Goal: Transaction & Acquisition: Purchase product/service

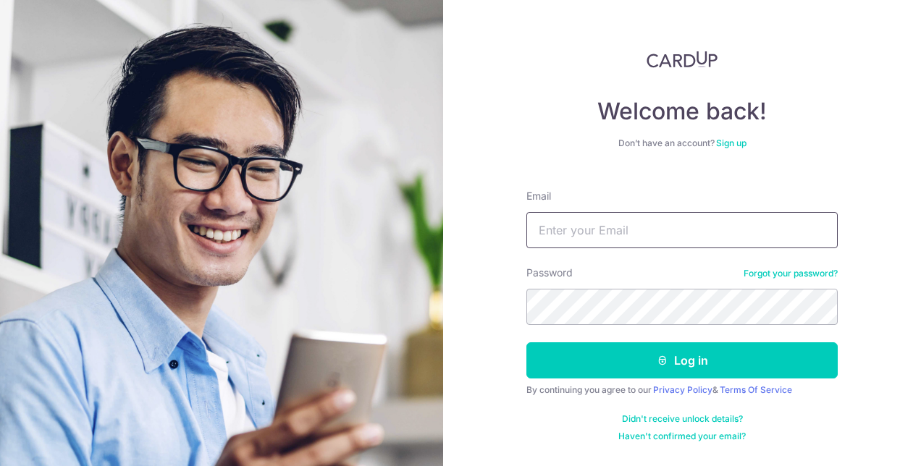
click at [653, 231] on input "Email" at bounding box center [682, 230] width 311 height 36
type input "[PERSON_NAME][EMAIL_ADDRESS][DOMAIN_NAME]"
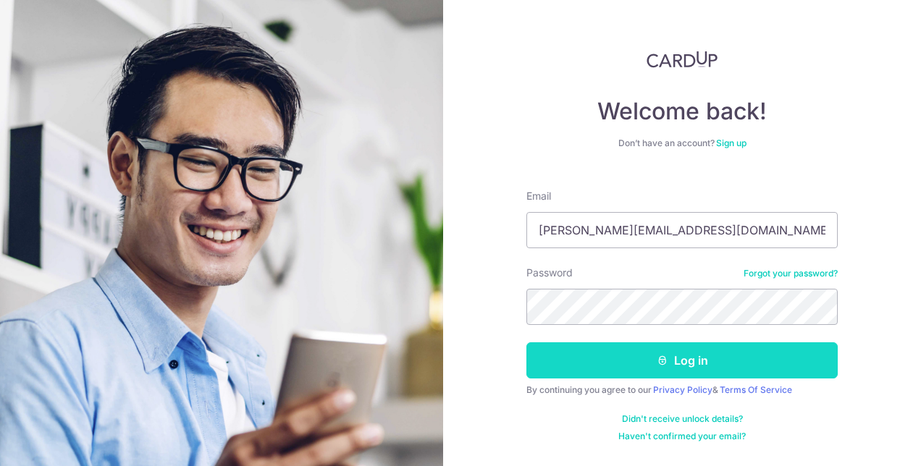
click at [607, 354] on button "Log in" at bounding box center [682, 361] width 311 height 36
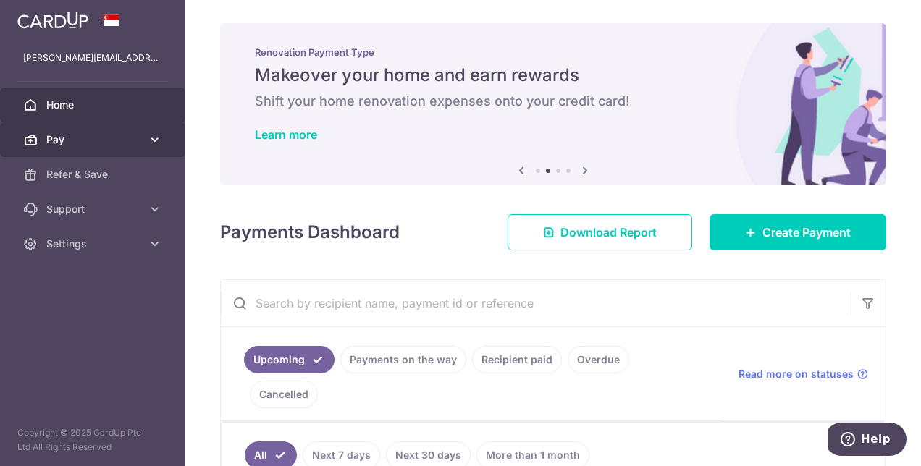
click at [150, 141] on icon at bounding box center [155, 140] width 14 height 14
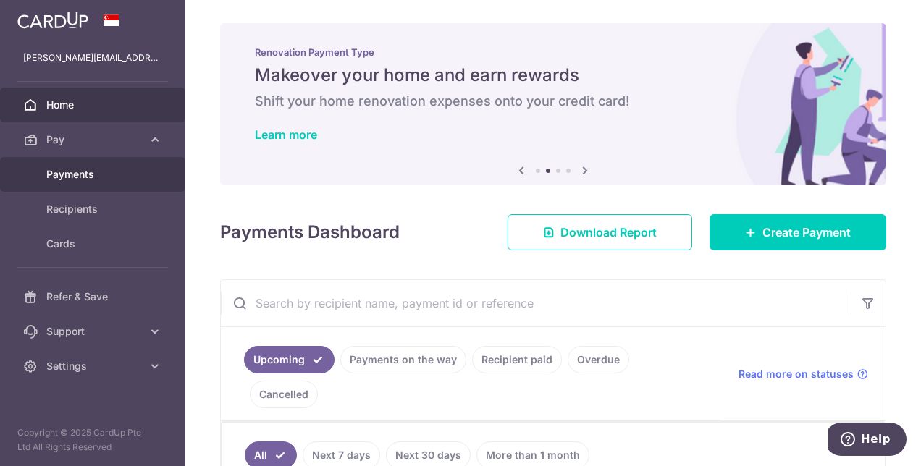
click at [87, 177] on span "Payments" at bounding box center [94, 174] width 96 height 14
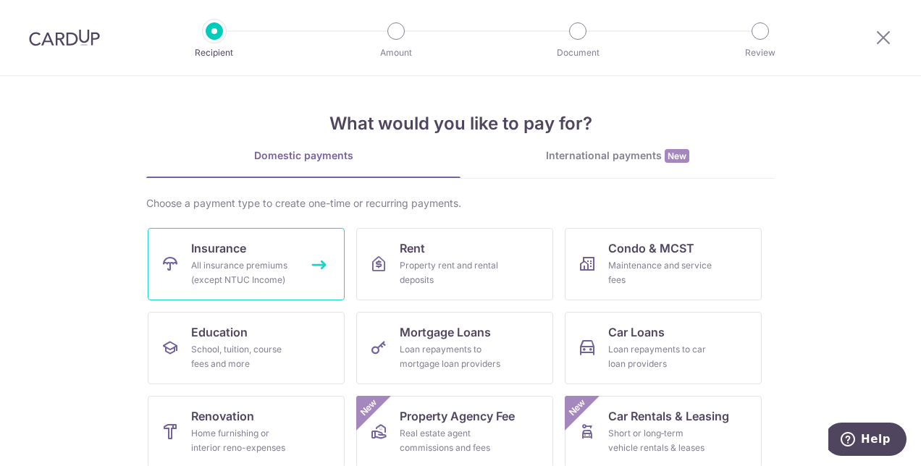
click at [238, 261] on div "All insurance premiums (except NTUC Income)" at bounding box center [243, 273] width 104 height 29
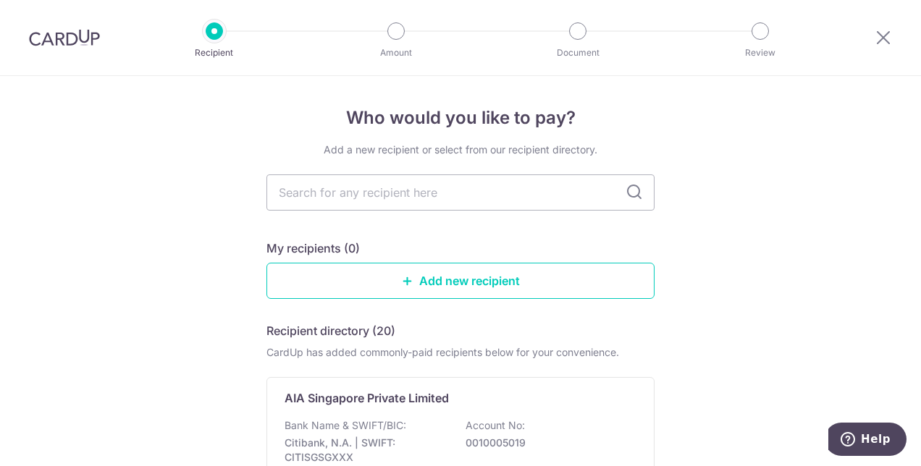
scroll to position [72, 0]
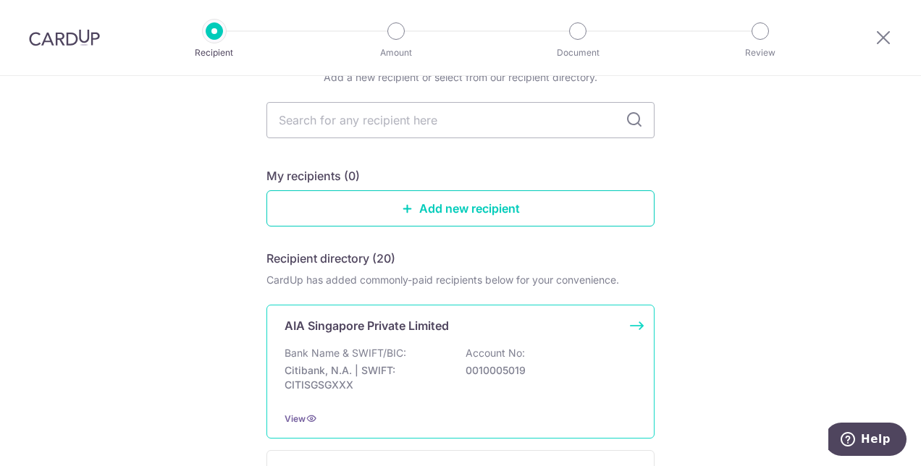
click at [358, 352] on p "Bank Name & SWIFT/BIC:" at bounding box center [346, 353] width 122 height 14
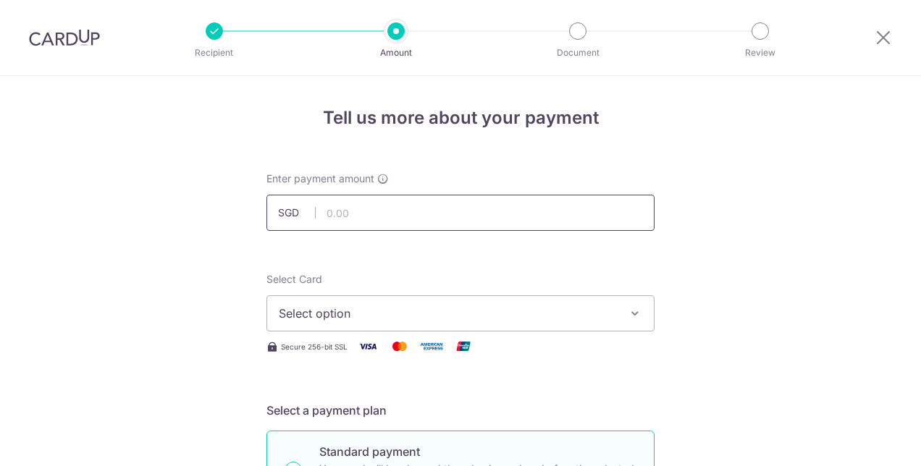
click at [367, 214] on input "text" at bounding box center [461, 213] width 388 height 36
click at [359, 212] on input "text" at bounding box center [461, 213] width 388 height 36
click at [472, 209] on input "text" at bounding box center [461, 213] width 388 height 36
type input "301.14"
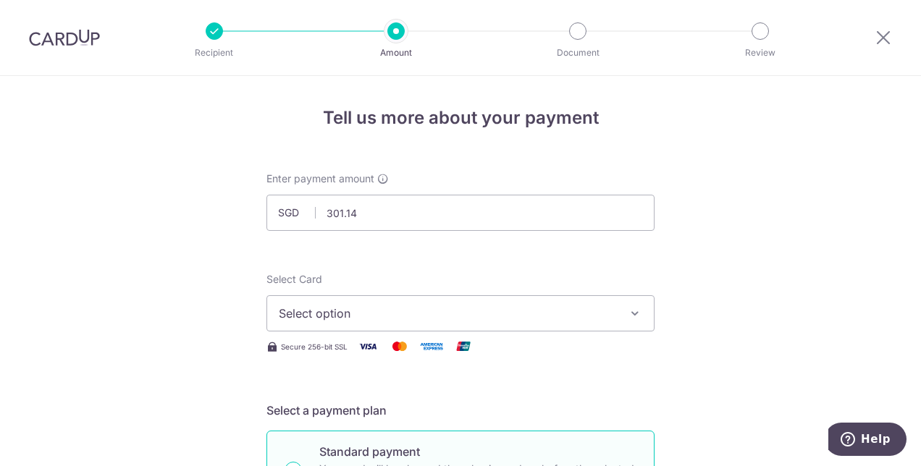
click at [366, 319] on span "Select option" at bounding box center [448, 313] width 338 height 17
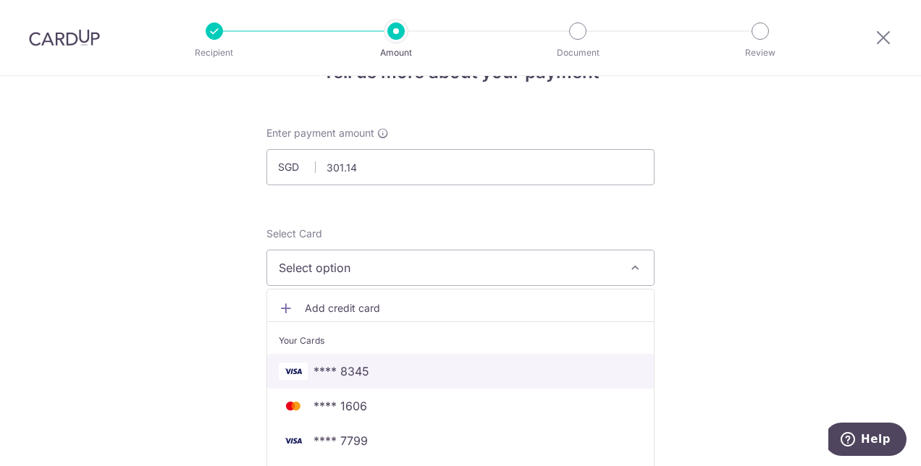
scroll to position [72, 0]
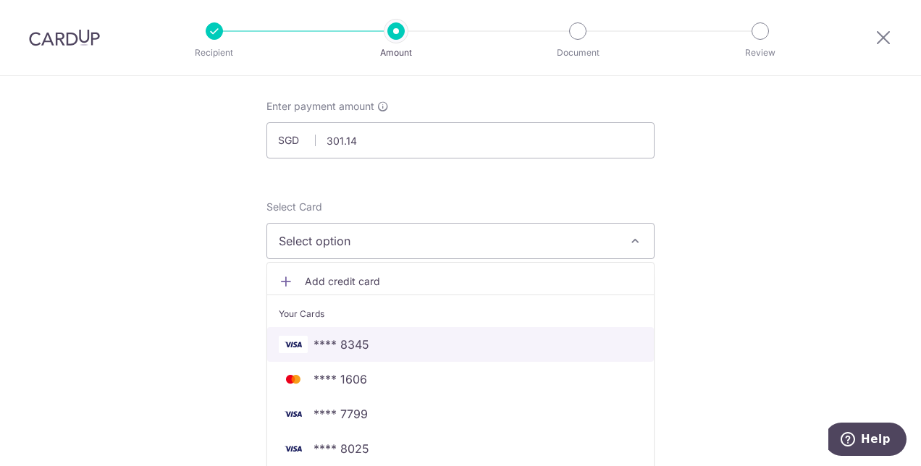
click at [353, 344] on span "**** 8345" at bounding box center [342, 344] width 56 height 17
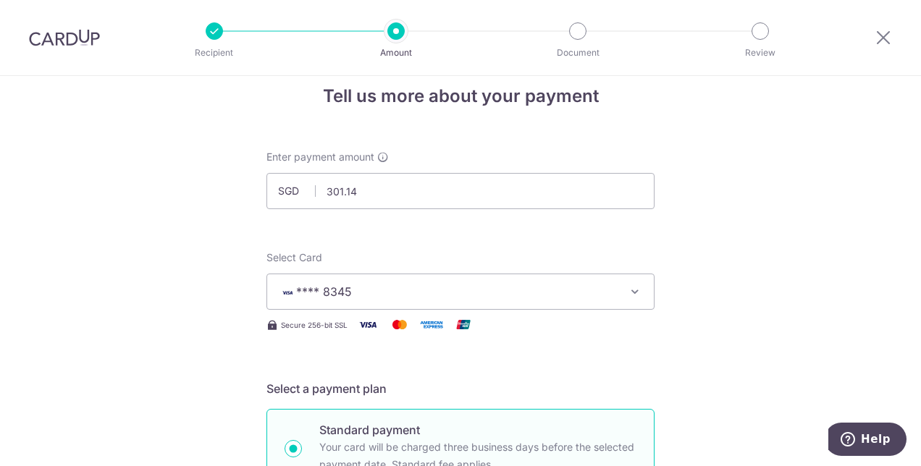
scroll to position [0, 0]
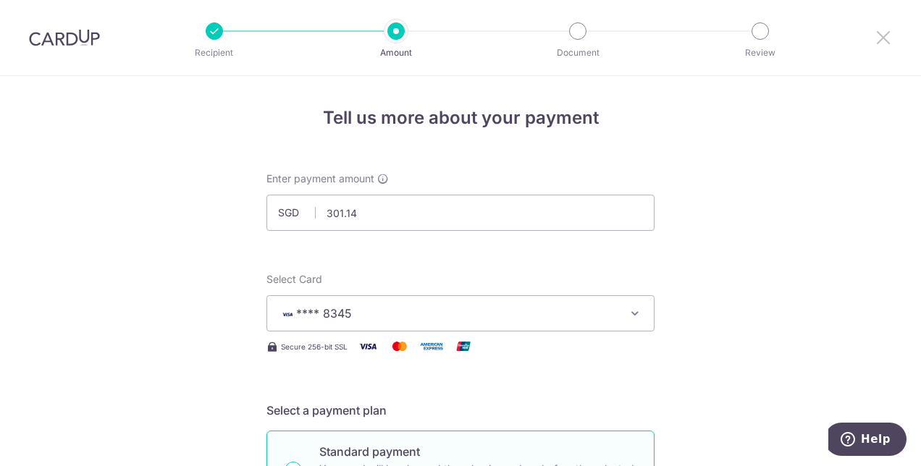
click at [882, 33] on icon at bounding box center [883, 37] width 17 height 18
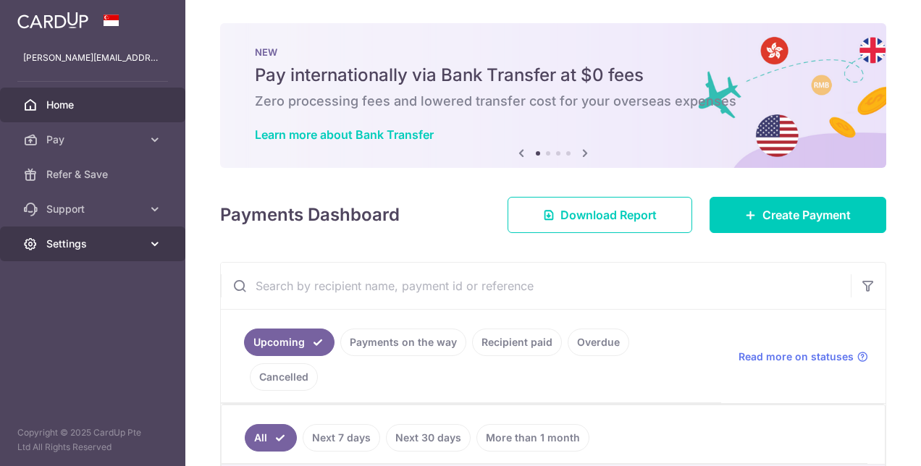
click at [148, 249] on icon at bounding box center [155, 244] width 14 height 14
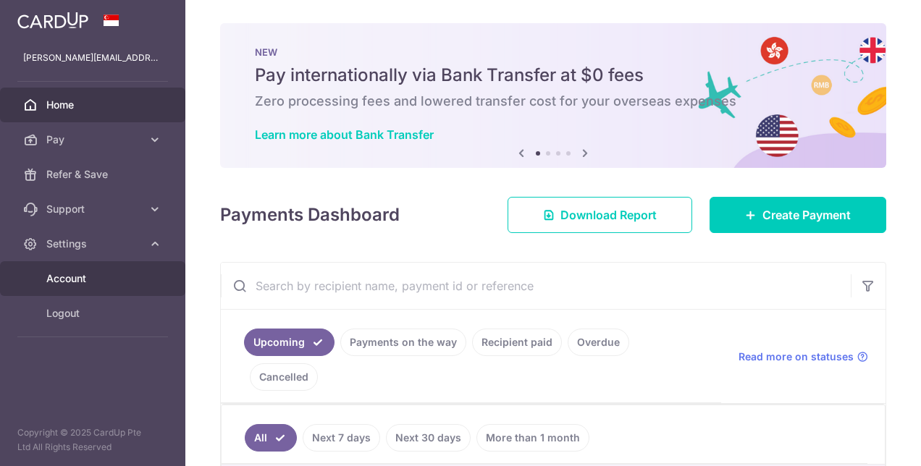
click at [81, 282] on span "Account" at bounding box center [94, 279] width 96 height 14
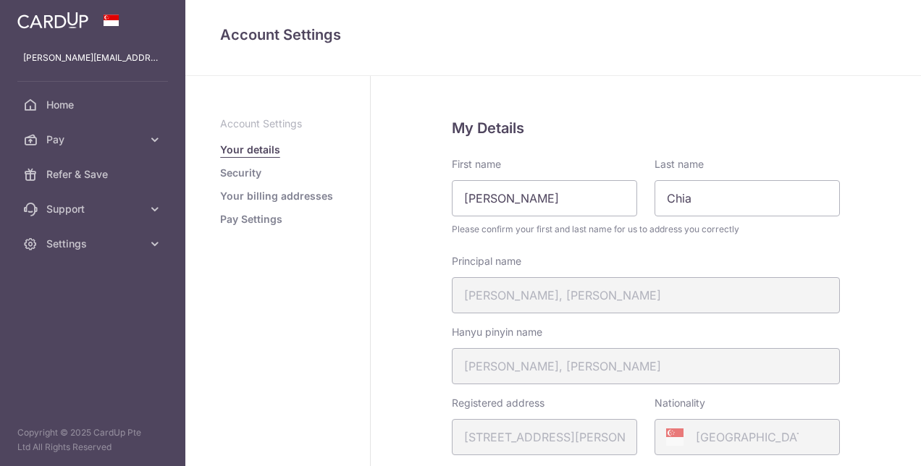
click at [248, 218] on link "Pay Settings" at bounding box center [251, 219] width 62 height 14
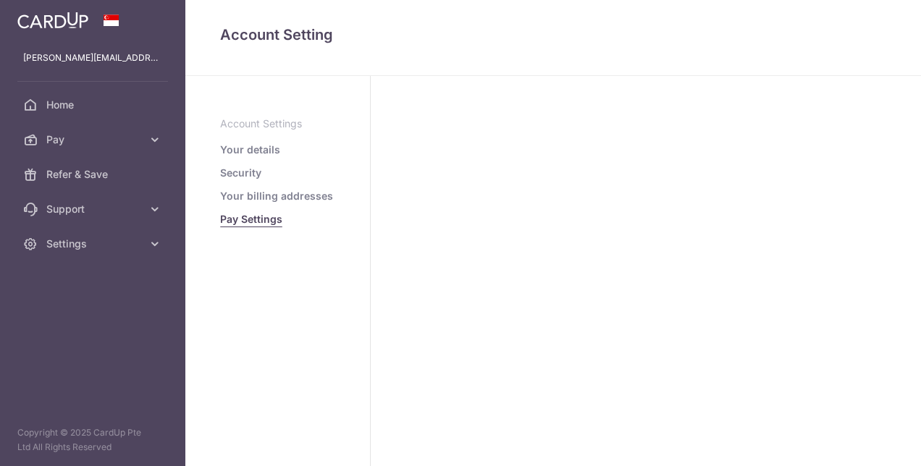
select select
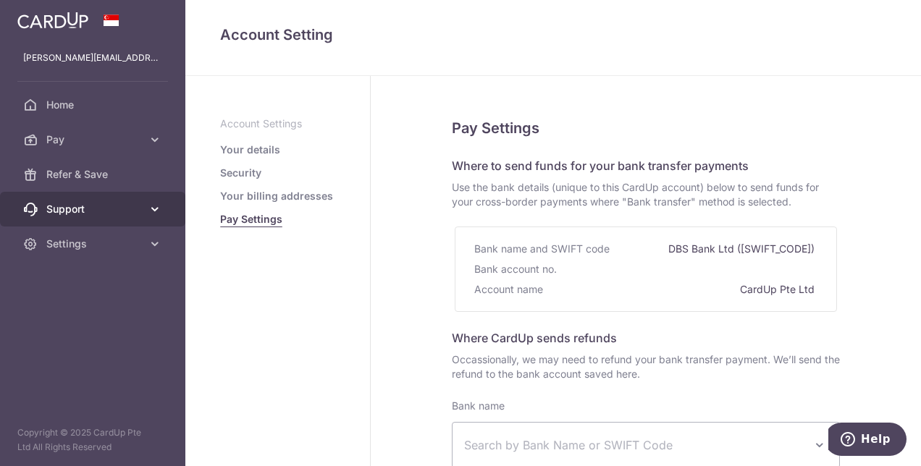
click at [152, 204] on icon at bounding box center [155, 209] width 14 height 14
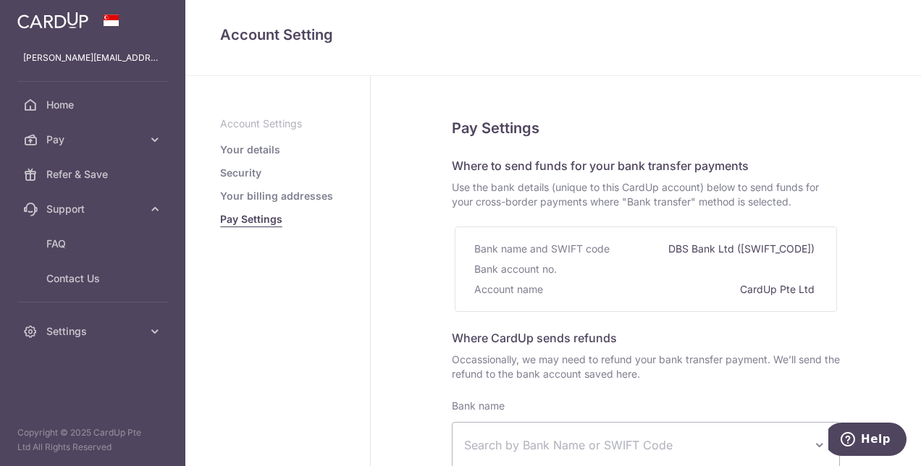
click at [247, 143] on link "Your details" at bounding box center [250, 150] width 60 height 14
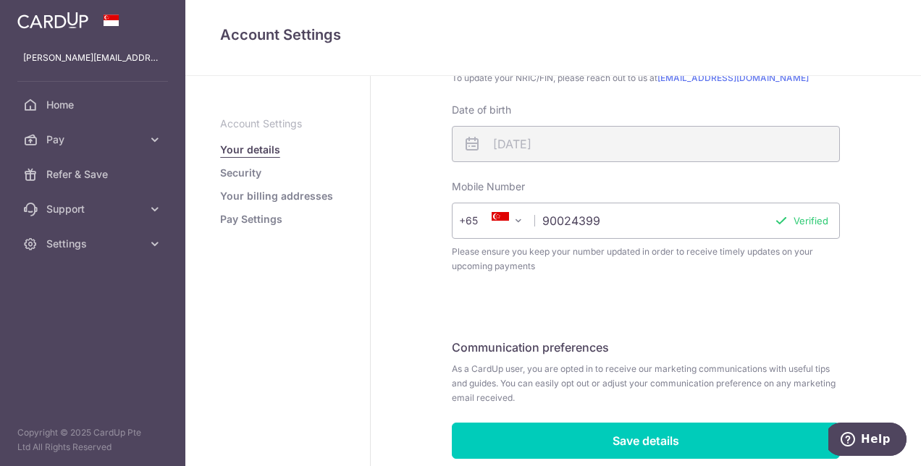
scroll to position [522, 0]
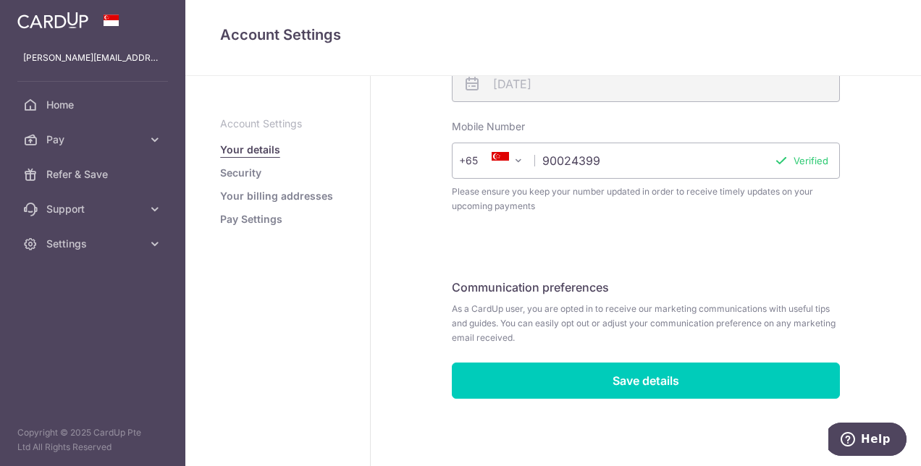
click at [251, 172] on link "Security" at bounding box center [240, 173] width 41 height 14
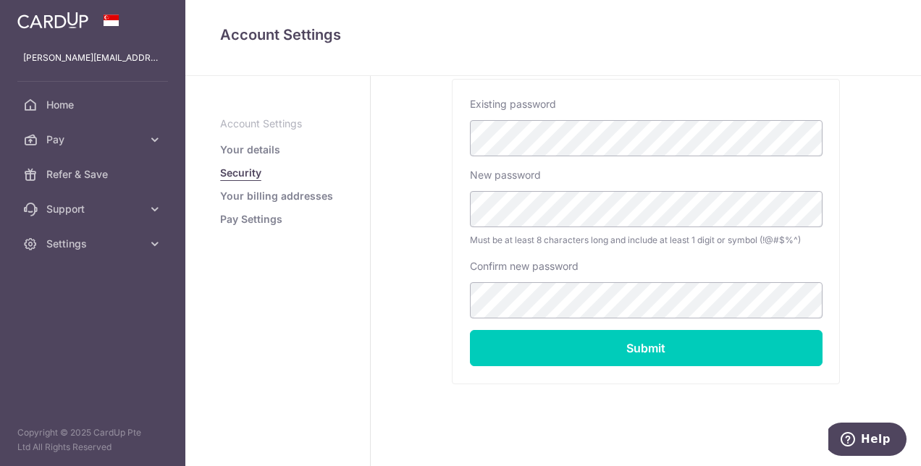
scroll to position [349, 0]
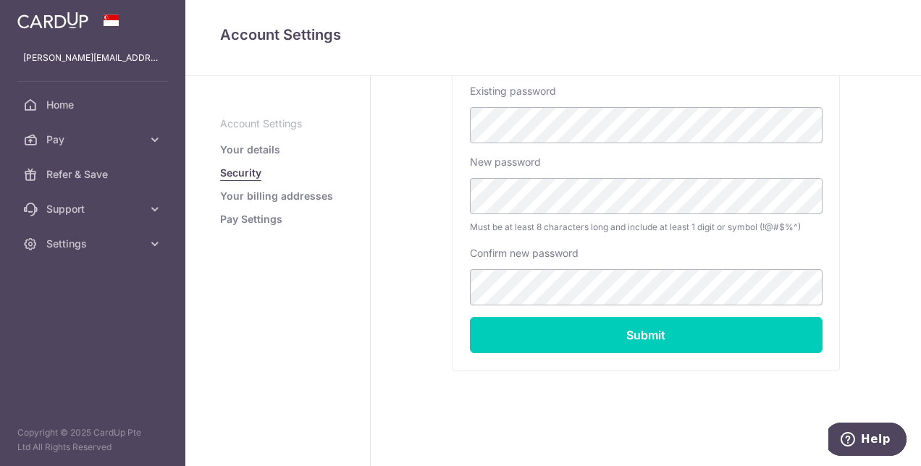
click at [259, 219] on link "Pay Settings" at bounding box center [251, 219] width 62 height 14
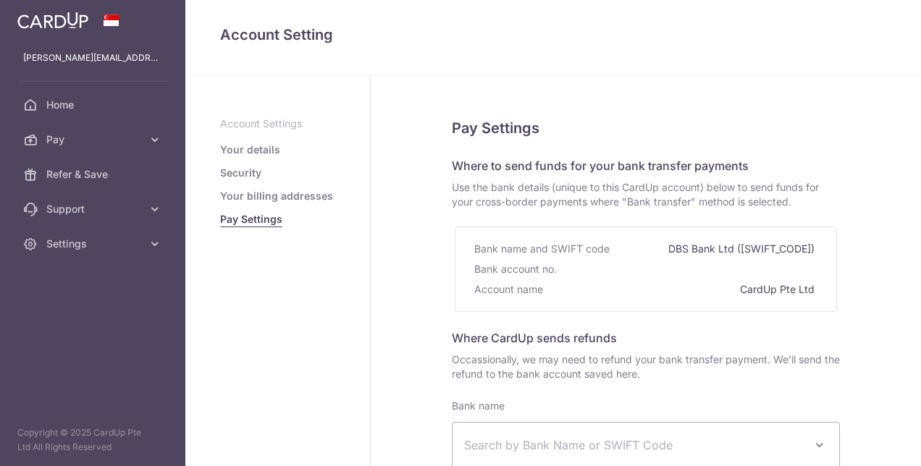
select select
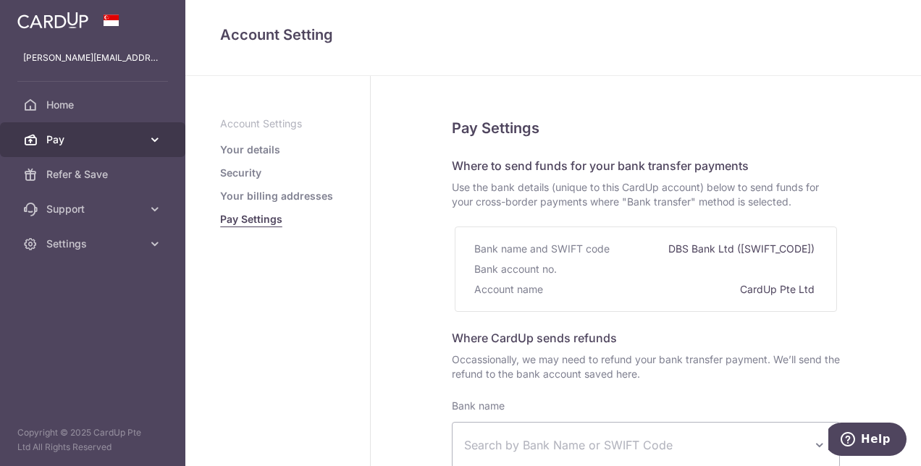
click at [151, 140] on icon at bounding box center [155, 140] width 14 height 14
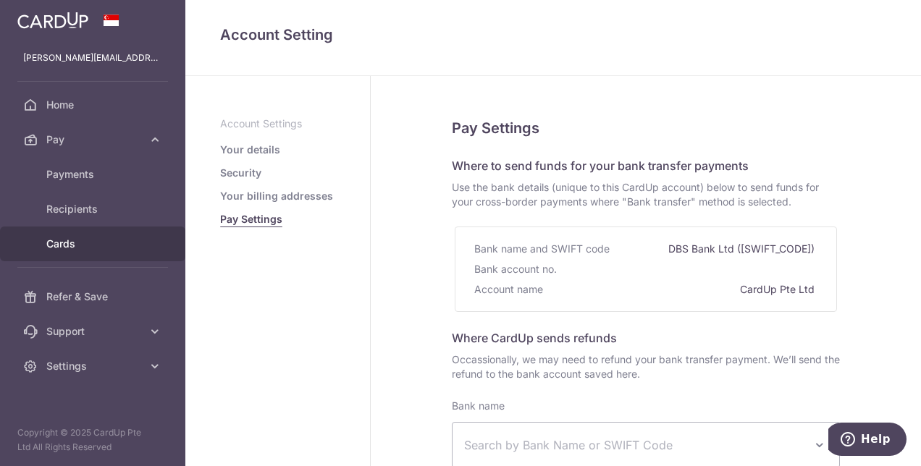
click at [62, 245] on span "Cards" at bounding box center [94, 244] width 96 height 14
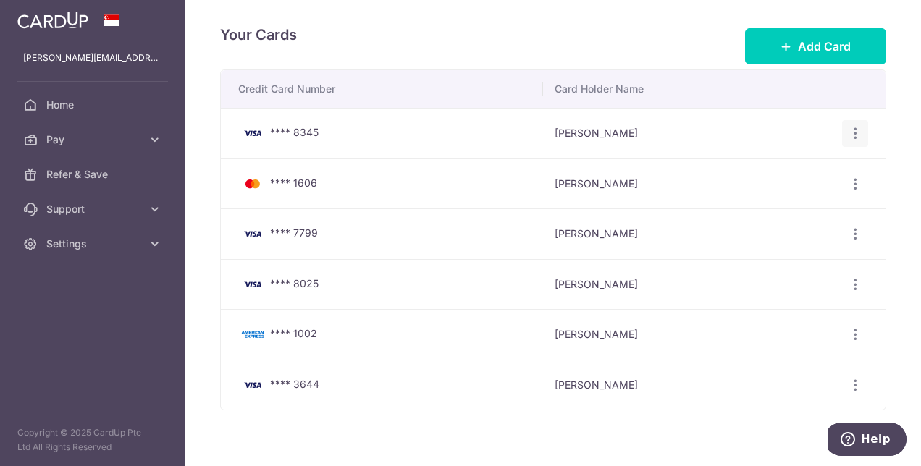
click at [848, 130] on icon "button" at bounding box center [855, 133] width 15 height 15
click at [772, 170] on span "View/Edit" at bounding box center [807, 173] width 99 height 17
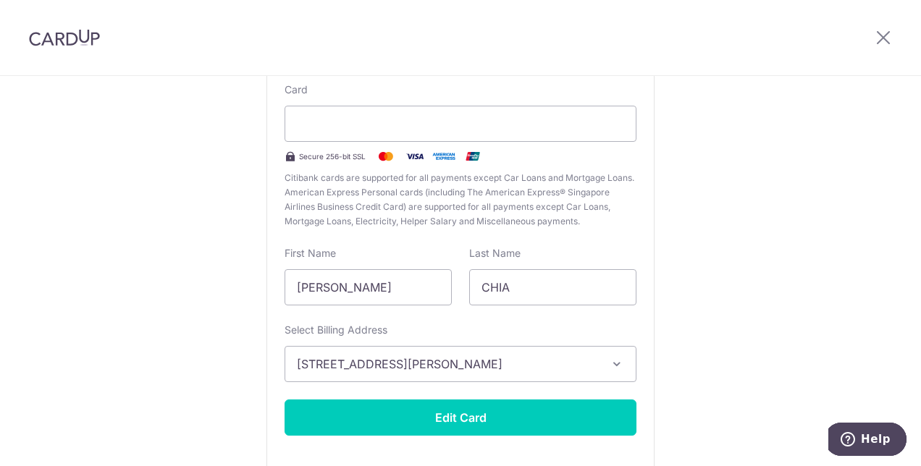
scroll to position [216, 0]
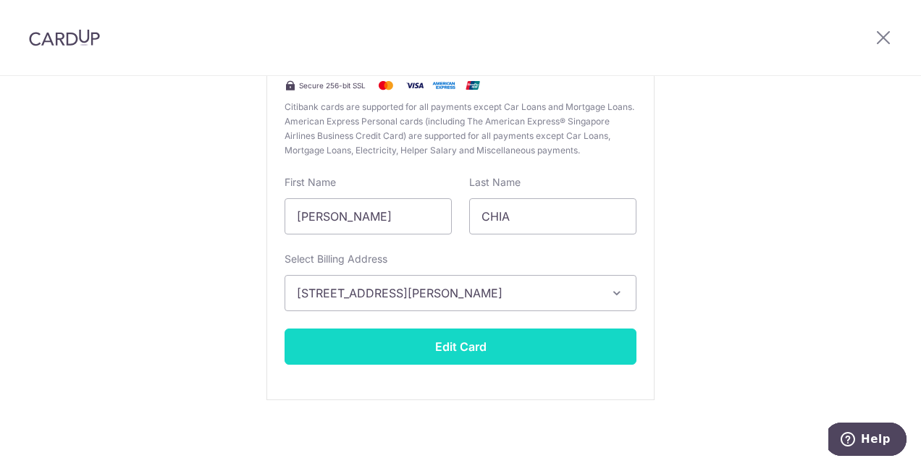
click at [430, 340] on button "Edit Card" at bounding box center [461, 347] width 352 height 36
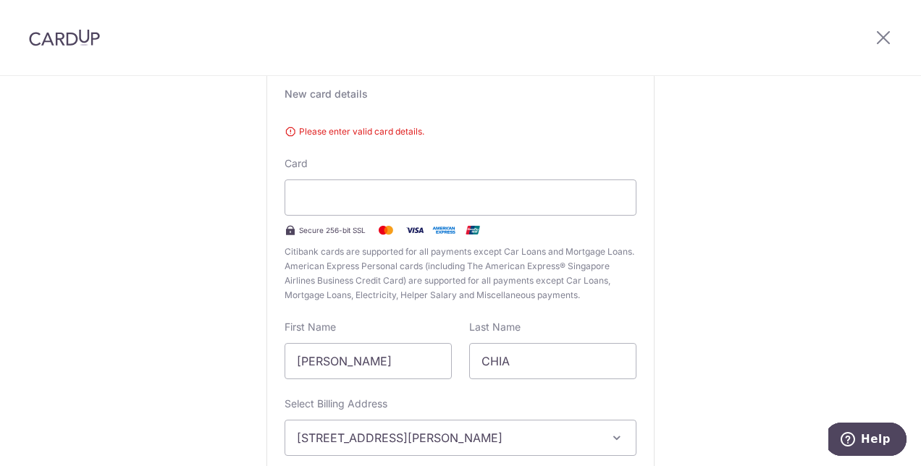
scroll to position [36, 0]
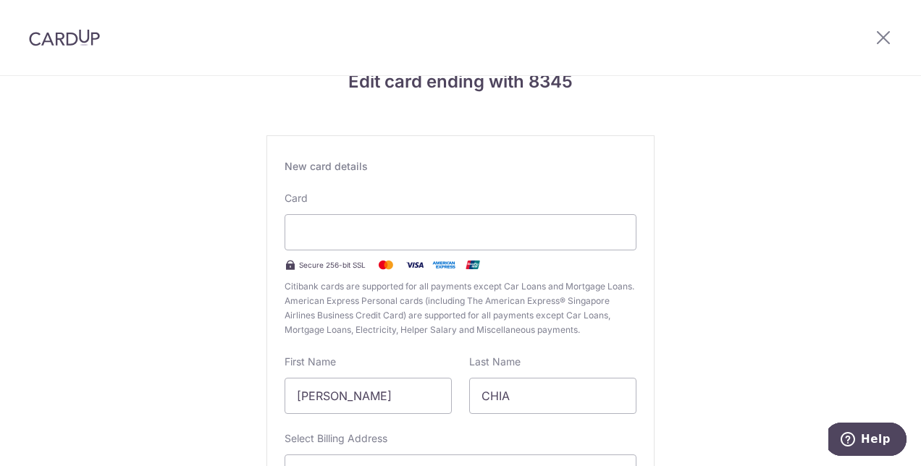
click at [756, 258] on div "Edit card ending with 8345 New card details Please enter valid card details. Ca…" at bounding box center [460, 344] width 921 height 608
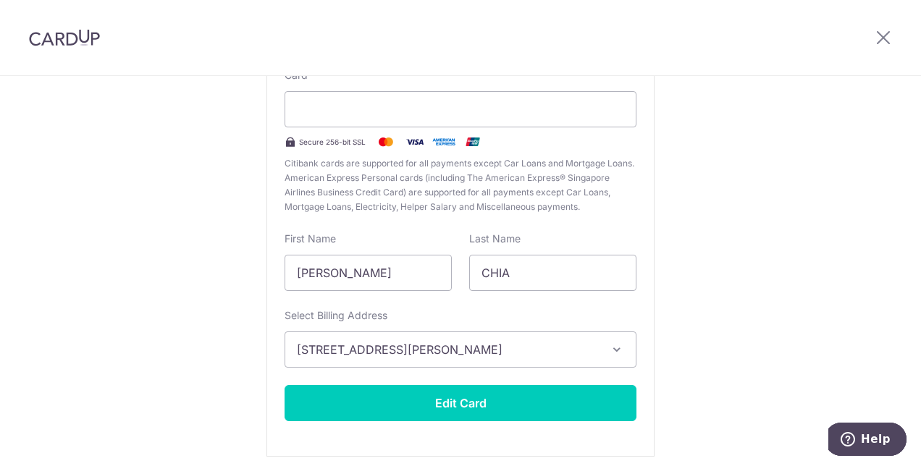
scroll to position [216, 0]
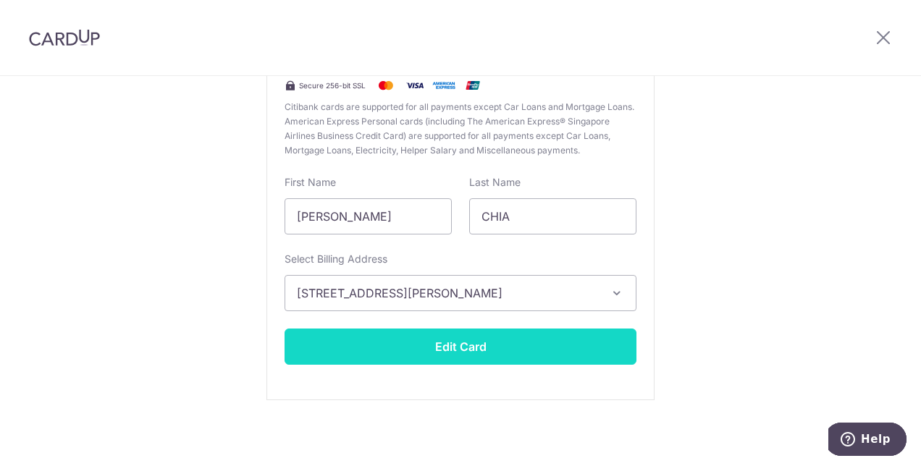
click at [480, 348] on button "Edit Card" at bounding box center [461, 347] width 352 height 36
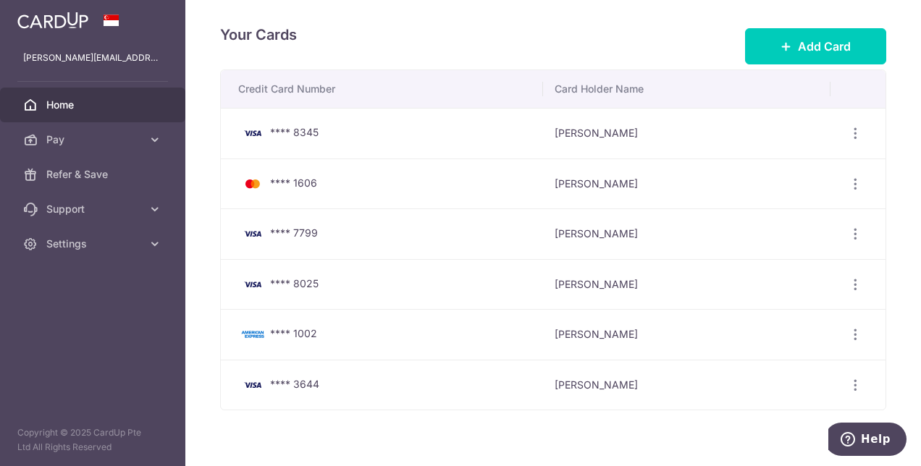
click at [52, 100] on span "Home" at bounding box center [94, 105] width 96 height 14
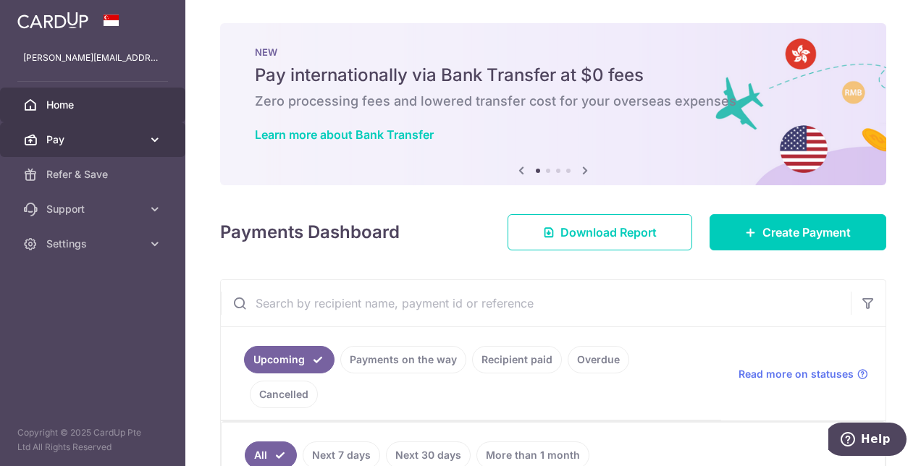
click at [99, 134] on span "Pay" at bounding box center [94, 140] width 96 height 14
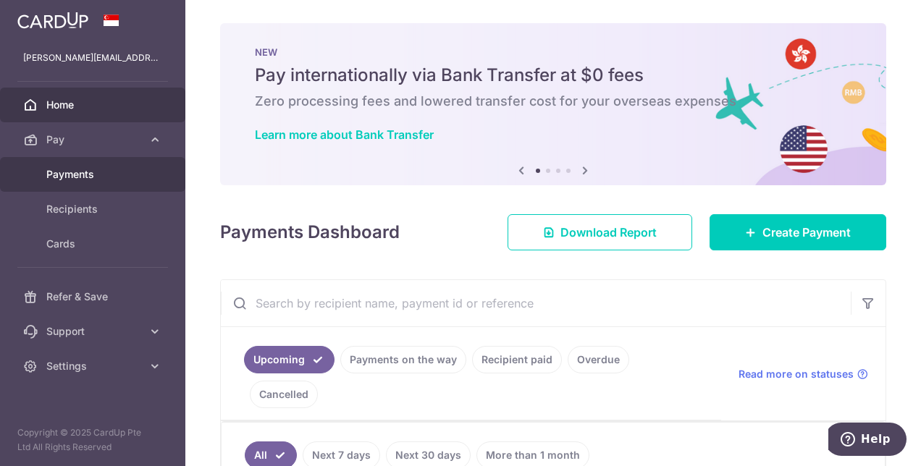
click at [77, 172] on span "Payments" at bounding box center [94, 174] width 96 height 14
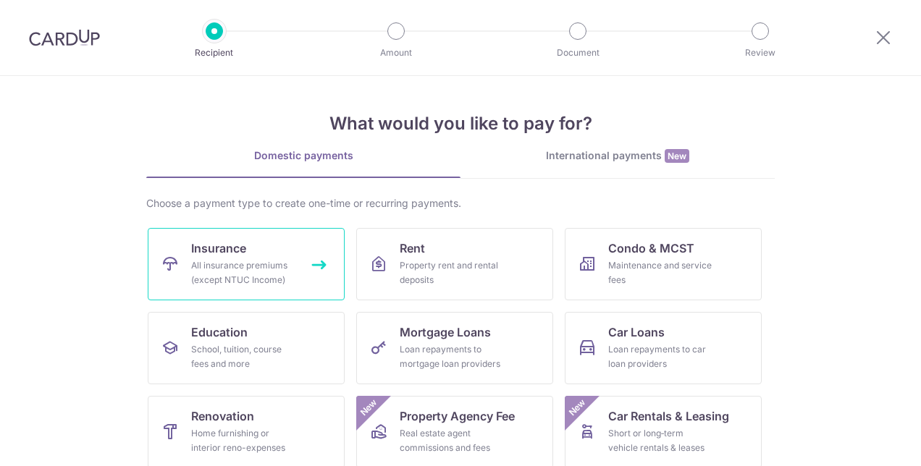
click at [254, 272] on div "All insurance premiums (except NTUC Income)" at bounding box center [243, 273] width 104 height 29
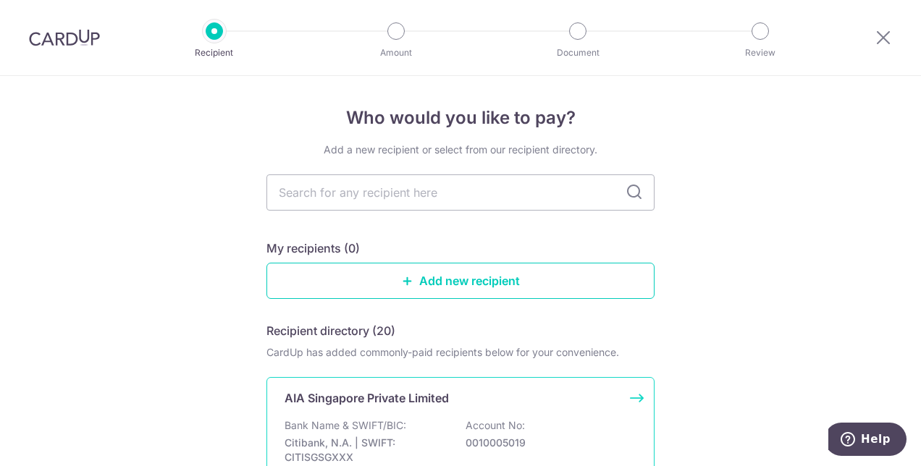
click at [388, 414] on div "AIA Singapore Private Limited Bank Name & SWIFT/BIC: Citibank, N.A. | SWIFT: CI…" at bounding box center [461, 444] width 388 height 134
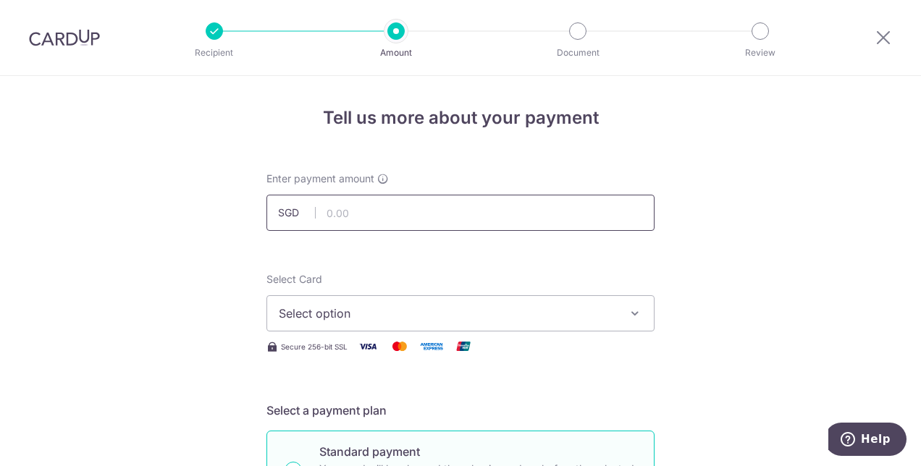
click at [417, 214] on input "text" at bounding box center [461, 213] width 388 height 36
type input "301.14"
click at [325, 310] on span "Select option" at bounding box center [448, 313] width 338 height 17
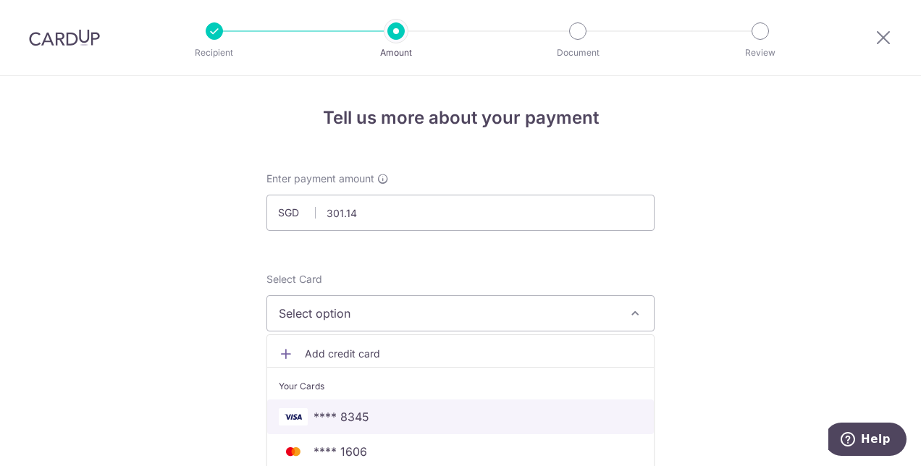
click at [340, 417] on span "**** 8345" at bounding box center [342, 417] width 56 height 17
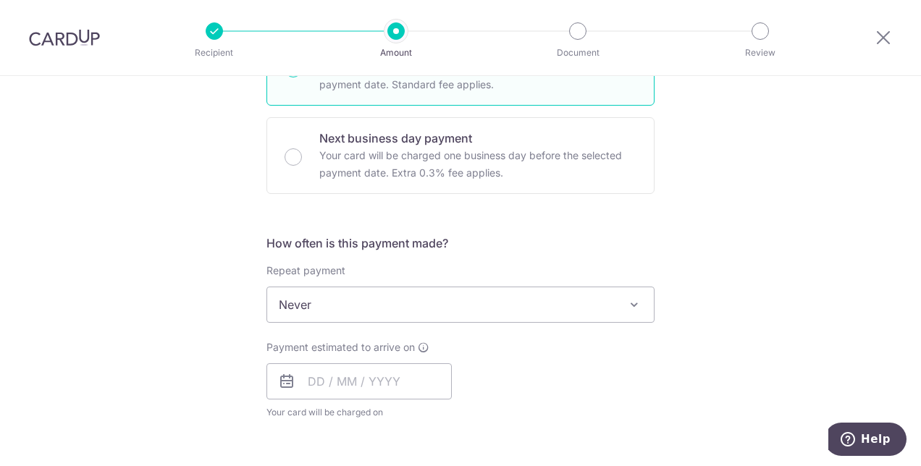
scroll to position [435, 0]
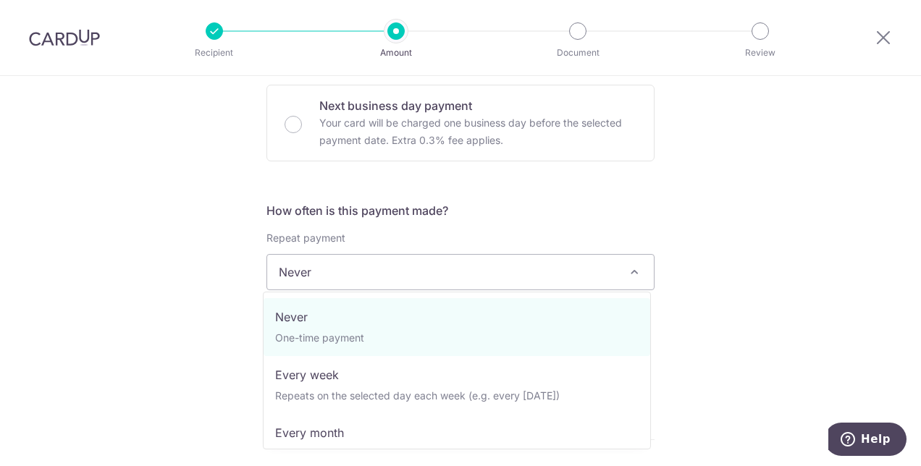
click at [350, 271] on span "Never" at bounding box center [460, 272] width 387 height 35
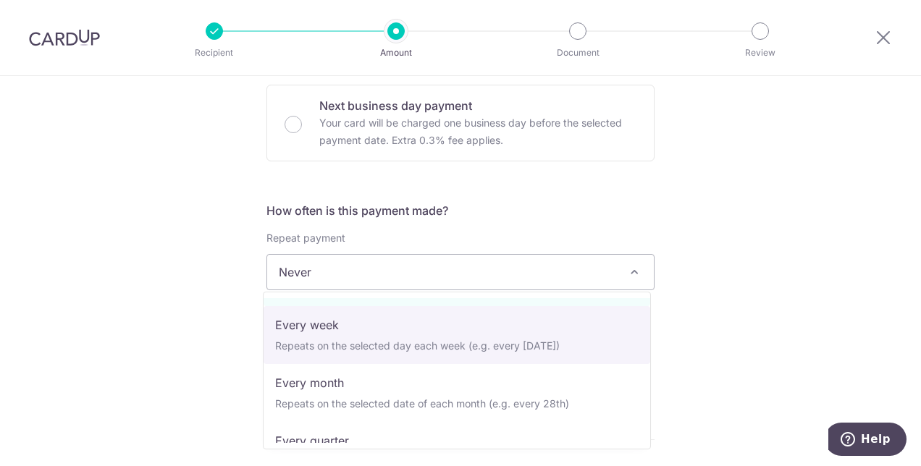
scroll to position [72, 0]
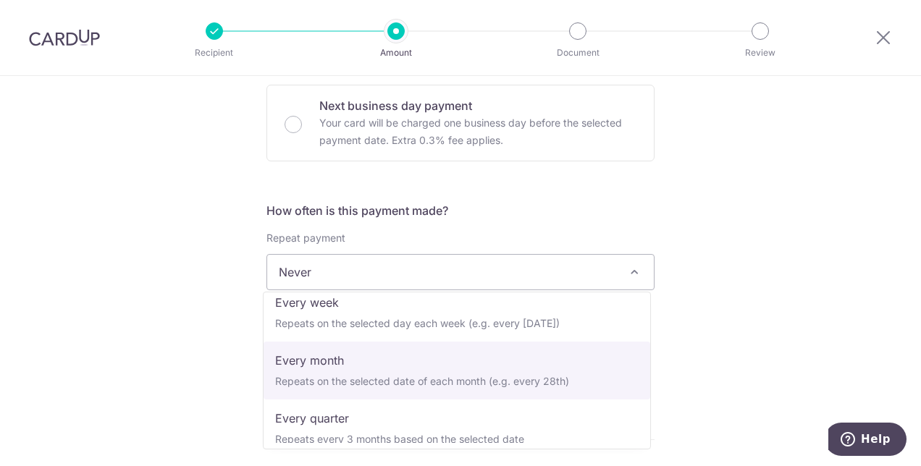
select select "3"
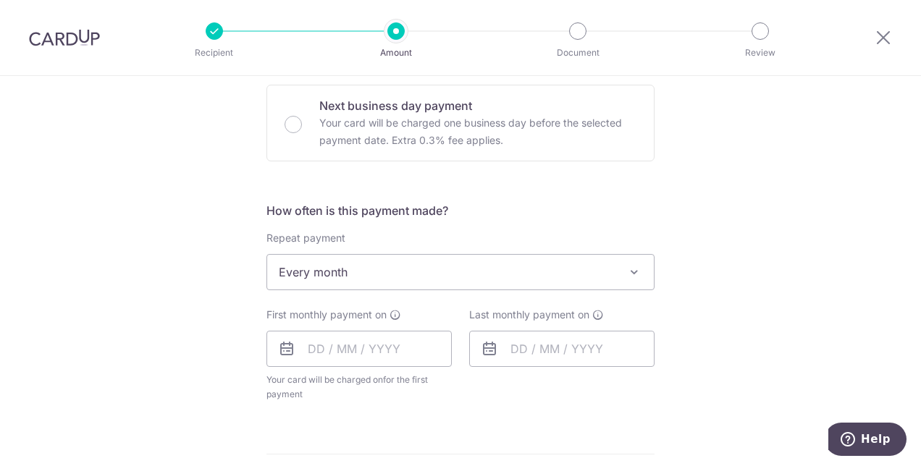
click at [204, 323] on div "Tell us more about your payment Enter payment amount SGD 301.14 301.14 Select C…" at bounding box center [460, 303] width 921 height 1325
click at [361, 352] on input "text" at bounding box center [359, 349] width 185 height 36
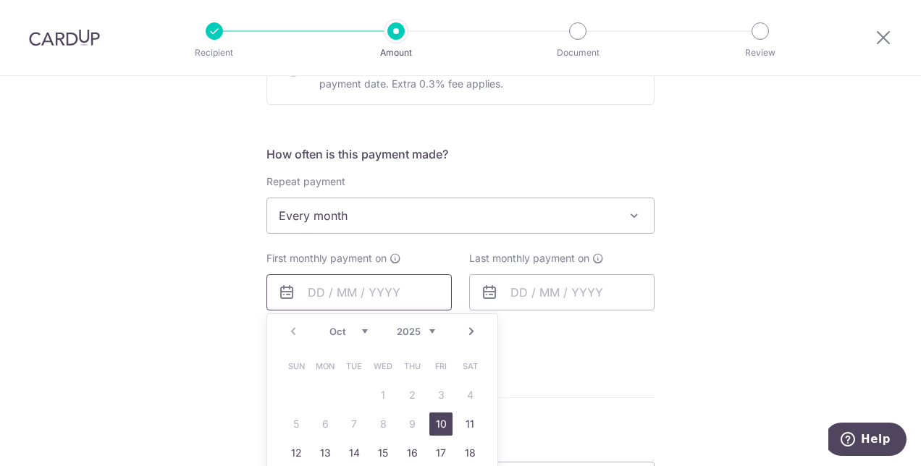
scroll to position [579, 0]
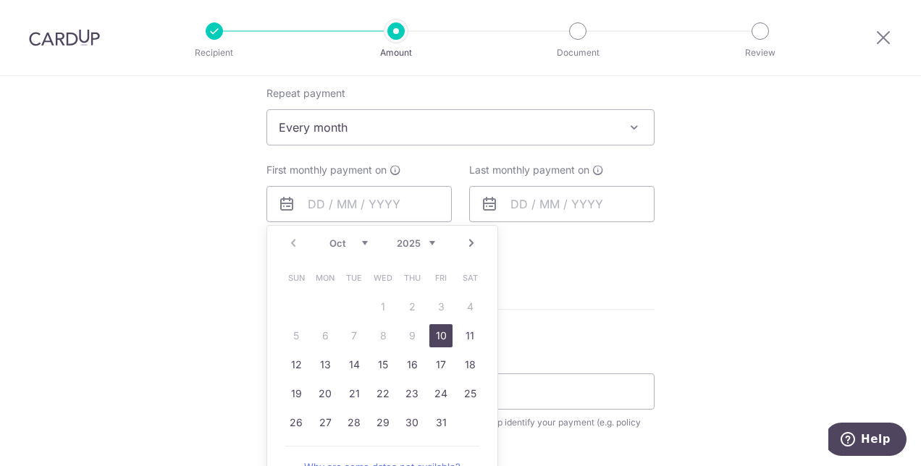
click at [439, 335] on link "10" at bounding box center [441, 336] width 23 height 23
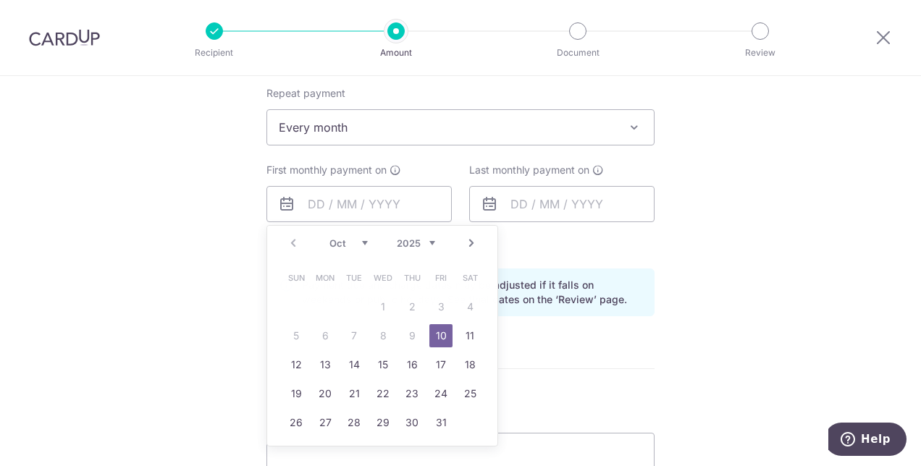
type input "10/10/2025"
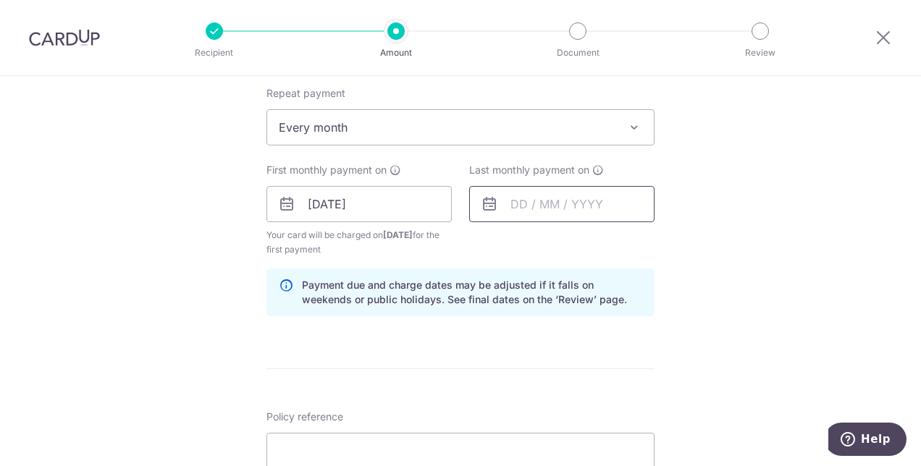
click at [561, 207] on input "text" at bounding box center [561, 204] width 185 height 36
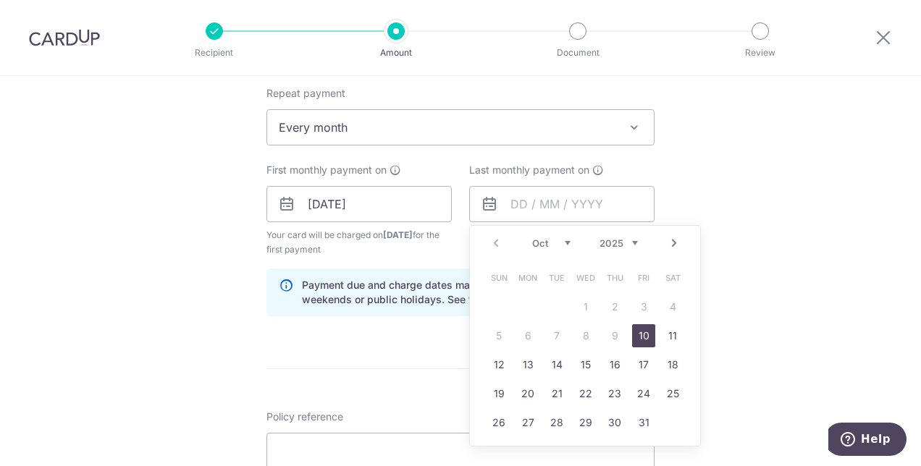
click at [668, 240] on link "Next" at bounding box center [674, 243] width 17 height 17
click at [516, 363] on link "10" at bounding box center [527, 364] width 23 height 23
type input "10/11/2025"
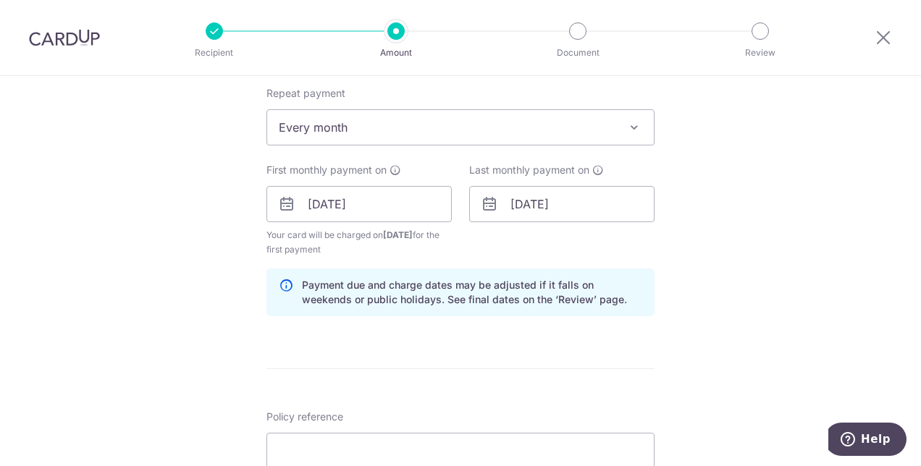
click at [172, 298] on div "Tell us more about your payment Enter payment amount SGD 301.14 301.14 Select C…" at bounding box center [460, 189] width 921 height 1384
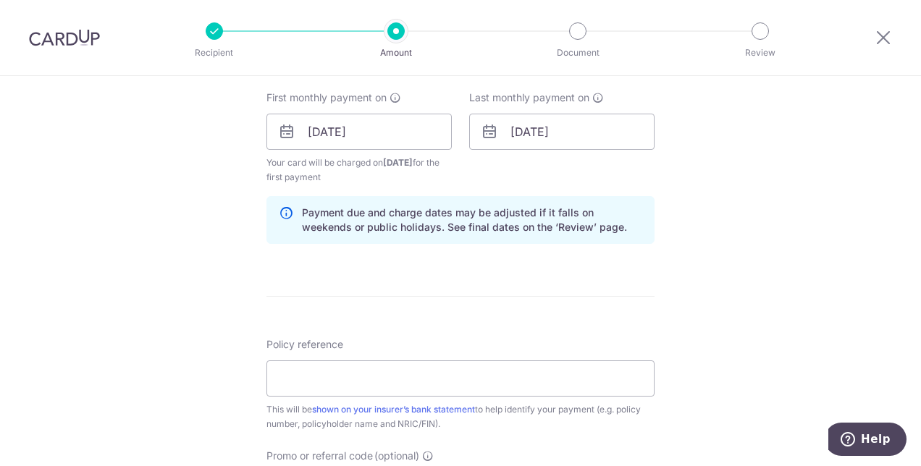
scroll to position [724, 0]
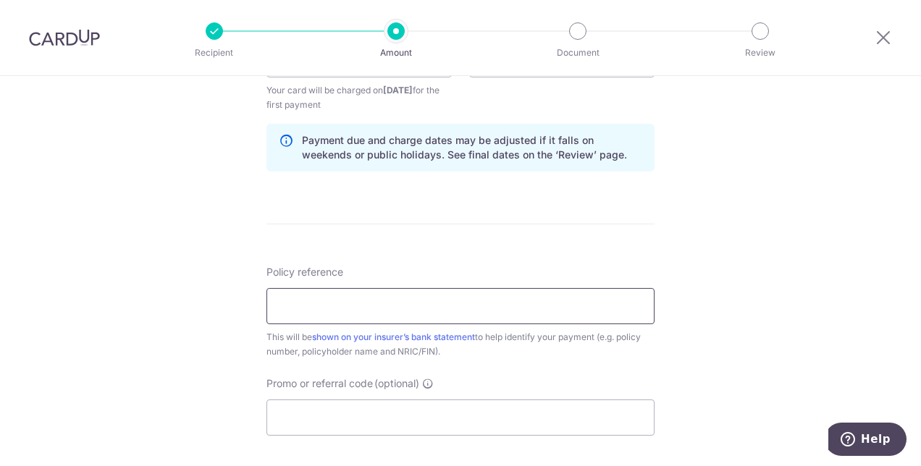
click at [393, 305] on input "Policy reference" at bounding box center [461, 306] width 388 height 36
type input "E230279698 CHIA JIAHUI SHAWN 003E"
click at [61, 265] on div "Tell us more about your payment Enter payment amount SGD 301.14 301.14 Select C…" at bounding box center [460, 44] width 921 height 1384
click at [306, 415] on input "Promo or referral code (optional)" at bounding box center [461, 418] width 388 height 36
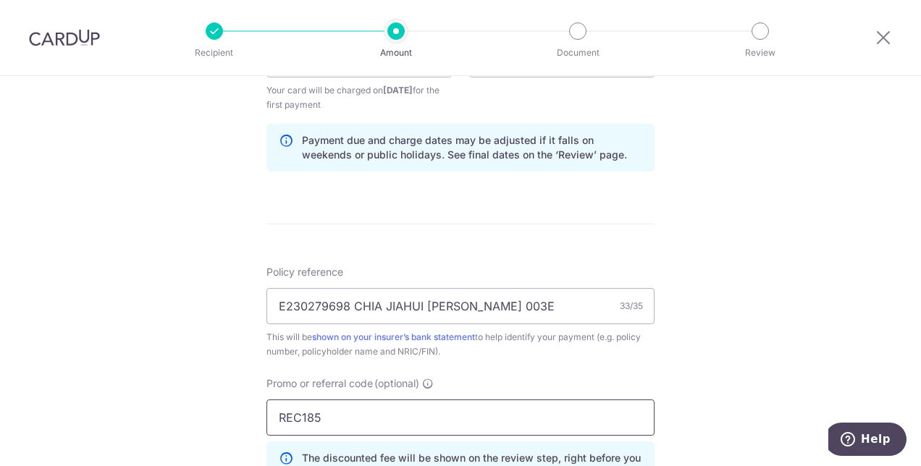
type input "REC185"
click at [145, 264] on div "Tell us more about your payment Enter payment amount SGD 301.14 301.14 Select C…" at bounding box center [460, 76] width 921 height 1449
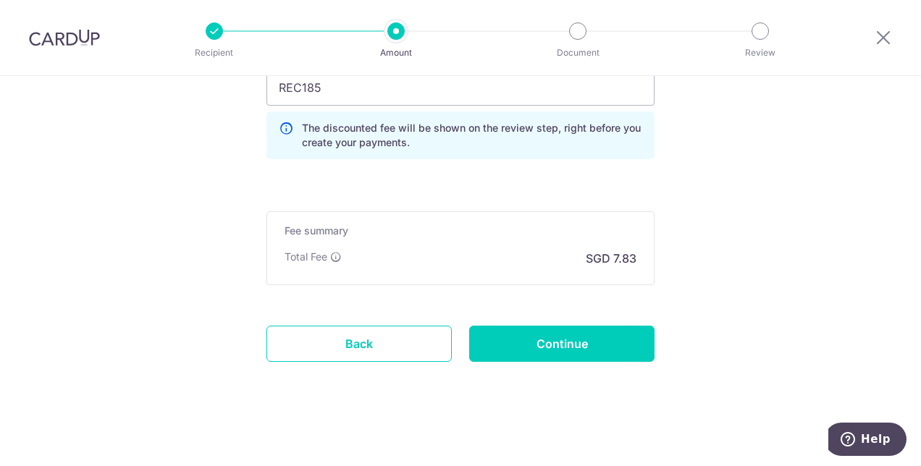
scroll to position [983, 0]
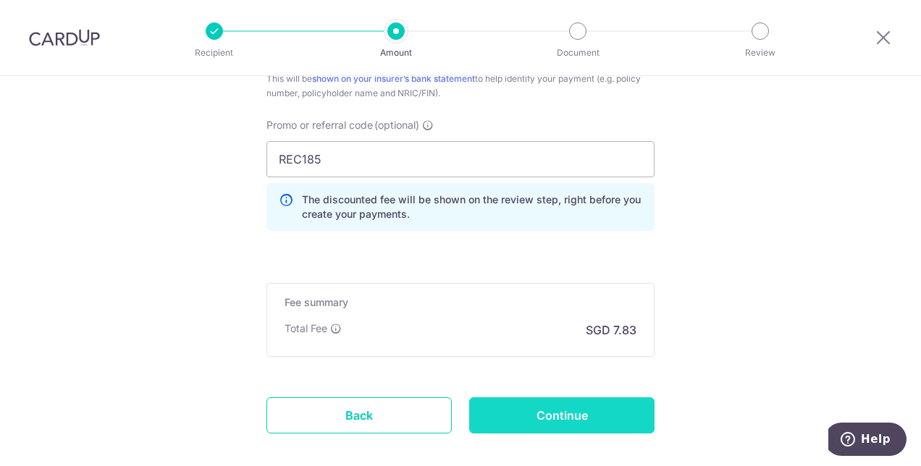
click at [623, 411] on input "Continue" at bounding box center [561, 416] width 185 height 36
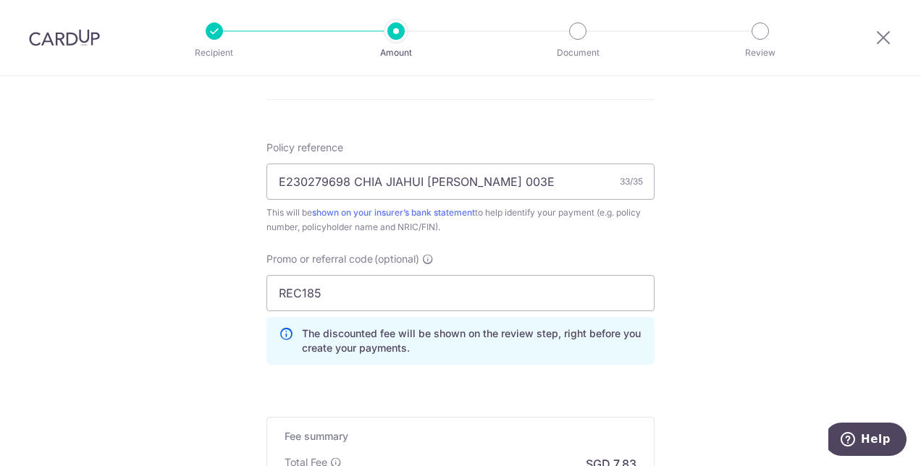
scroll to position [838, 0]
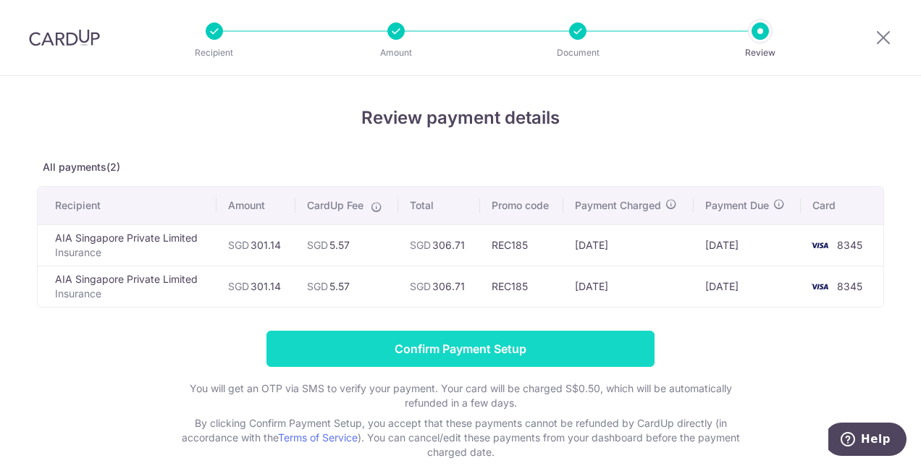
click at [375, 344] on input "Confirm Payment Setup" at bounding box center [461, 349] width 388 height 36
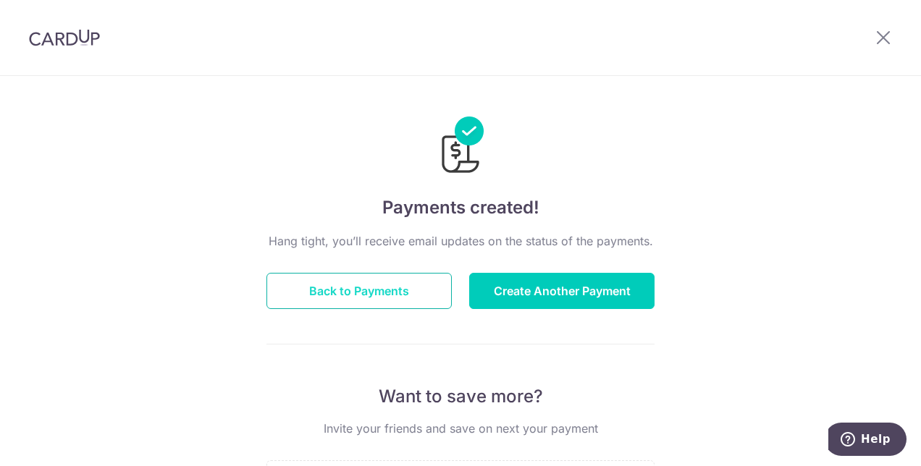
click at [401, 291] on button "Back to Payments" at bounding box center [359, 291] width 185 height 36
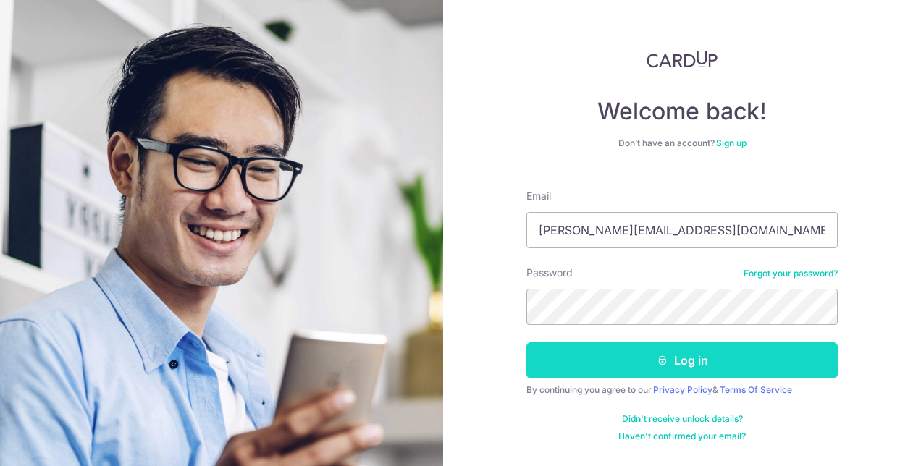
click at [594, 351] on button "Log in" at bounding box center [682, 361] width 311 height 36
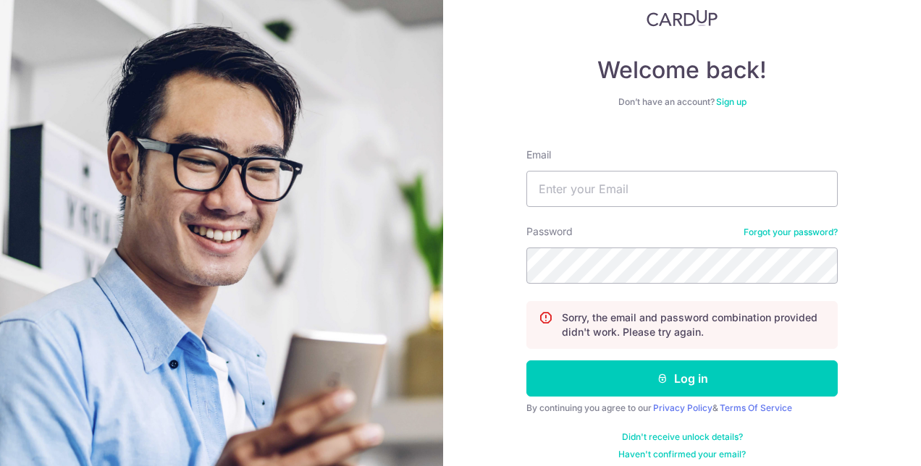
scroll to position [52, 0]
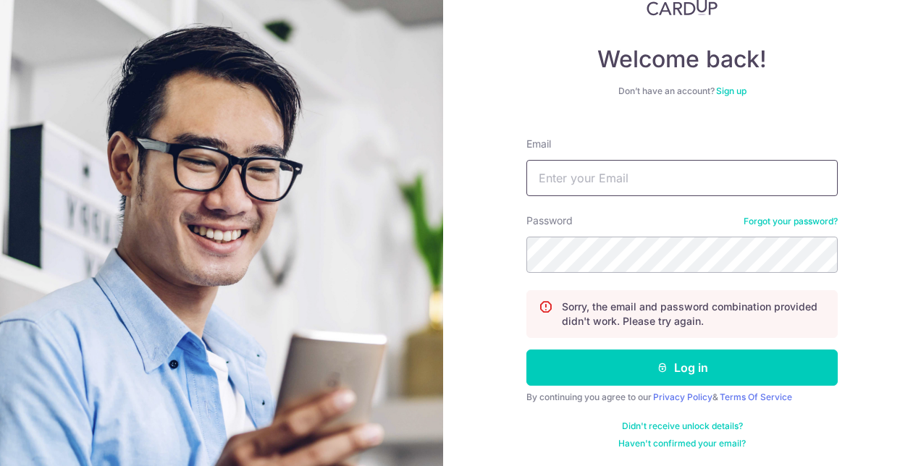
click at [644, 175] on input "Email" at bounding box center [682, 178] width 311 height 36
type input "shawn_chia@hotmail.com"
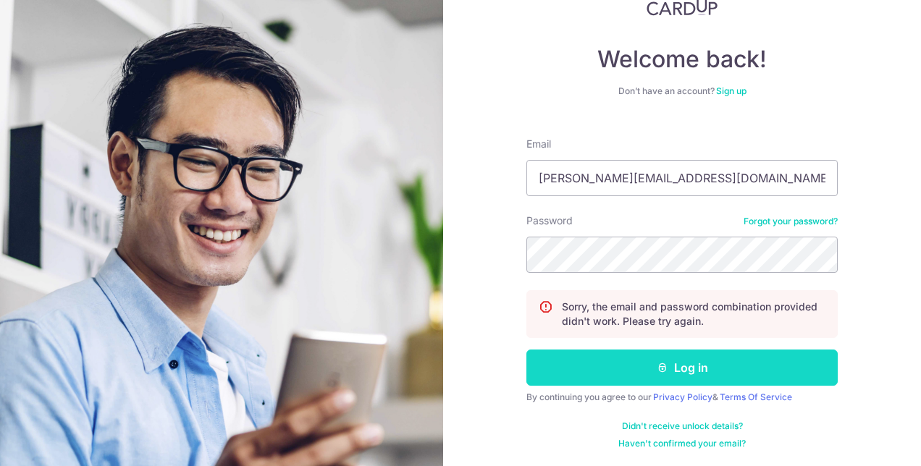
click at [623, 362] on button "Log in" at bounding box center [682, 368] width 311 height 36
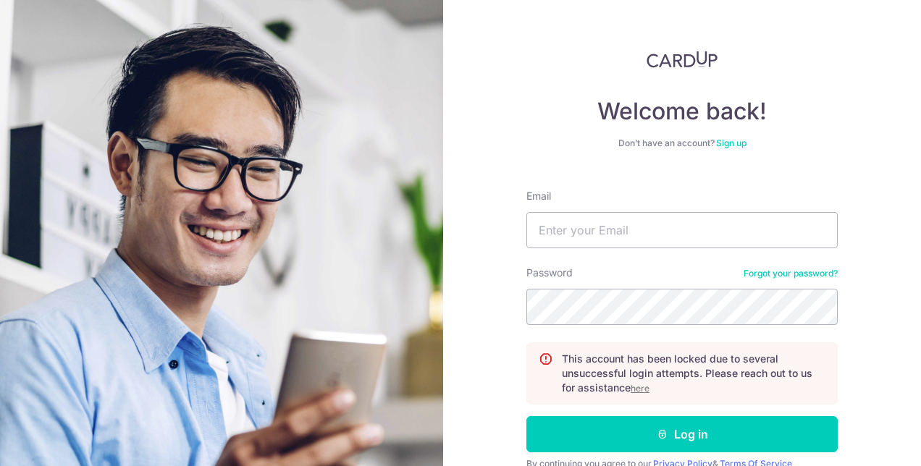
scroll to position [67, 0]
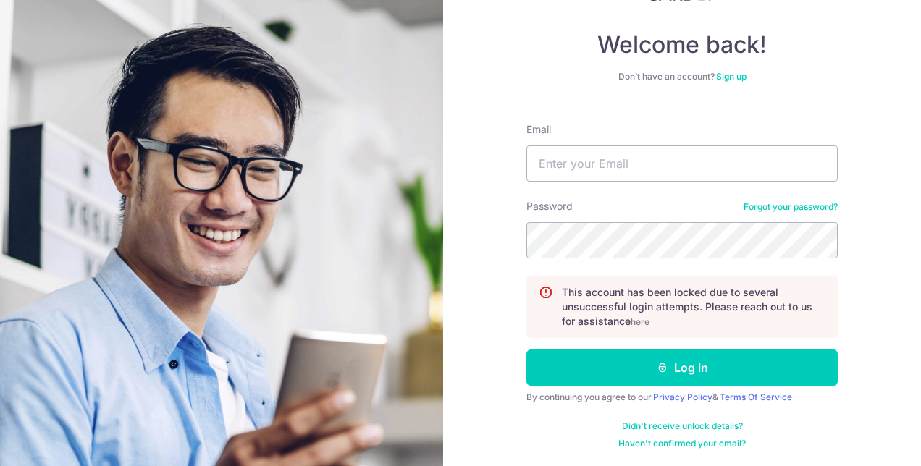
click at [640, 322] on u "here" at bounding box center [640, 322] width 19 height 11
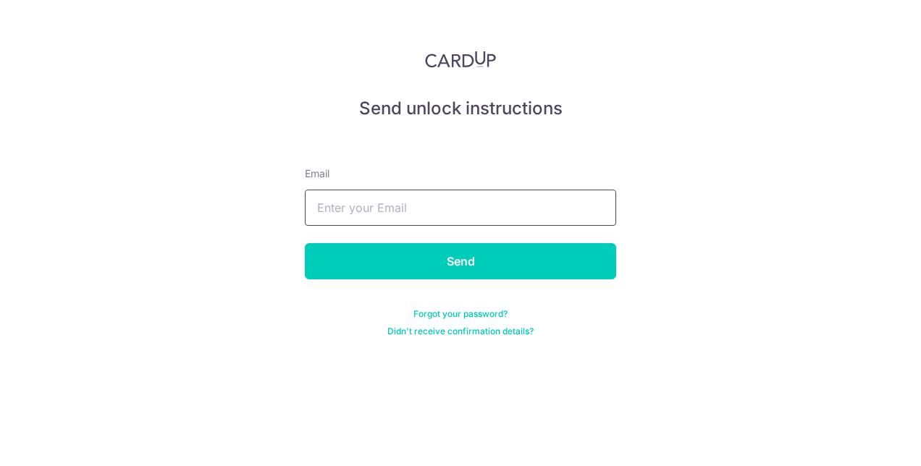
click at [411, 200] on input "text" at bounding box center [460, 208] width 311 height 36
type input "[PERSON_NAME][EMAIL_ADDRESS][DOMAIN_NAME]"
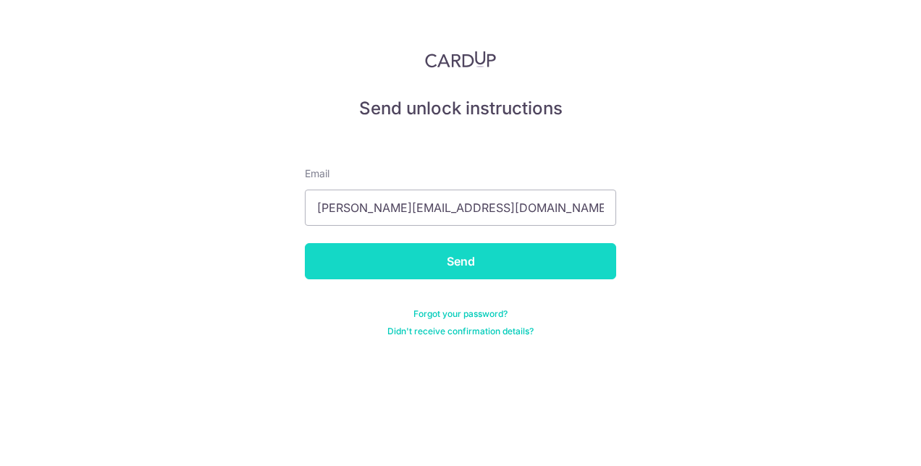
click at [487, 249] on input "Send" at bounding box center [460, 261] width 311 height 36
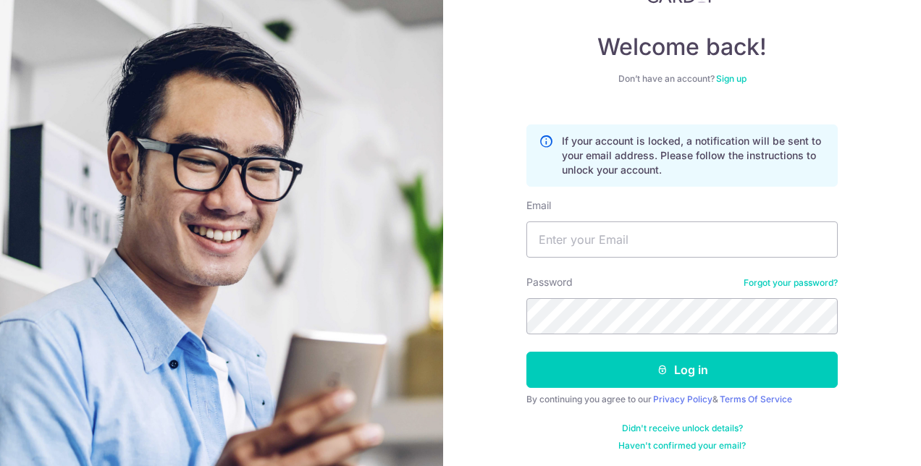
scroll to position [67, 0]
